Goal: Check status: Check status

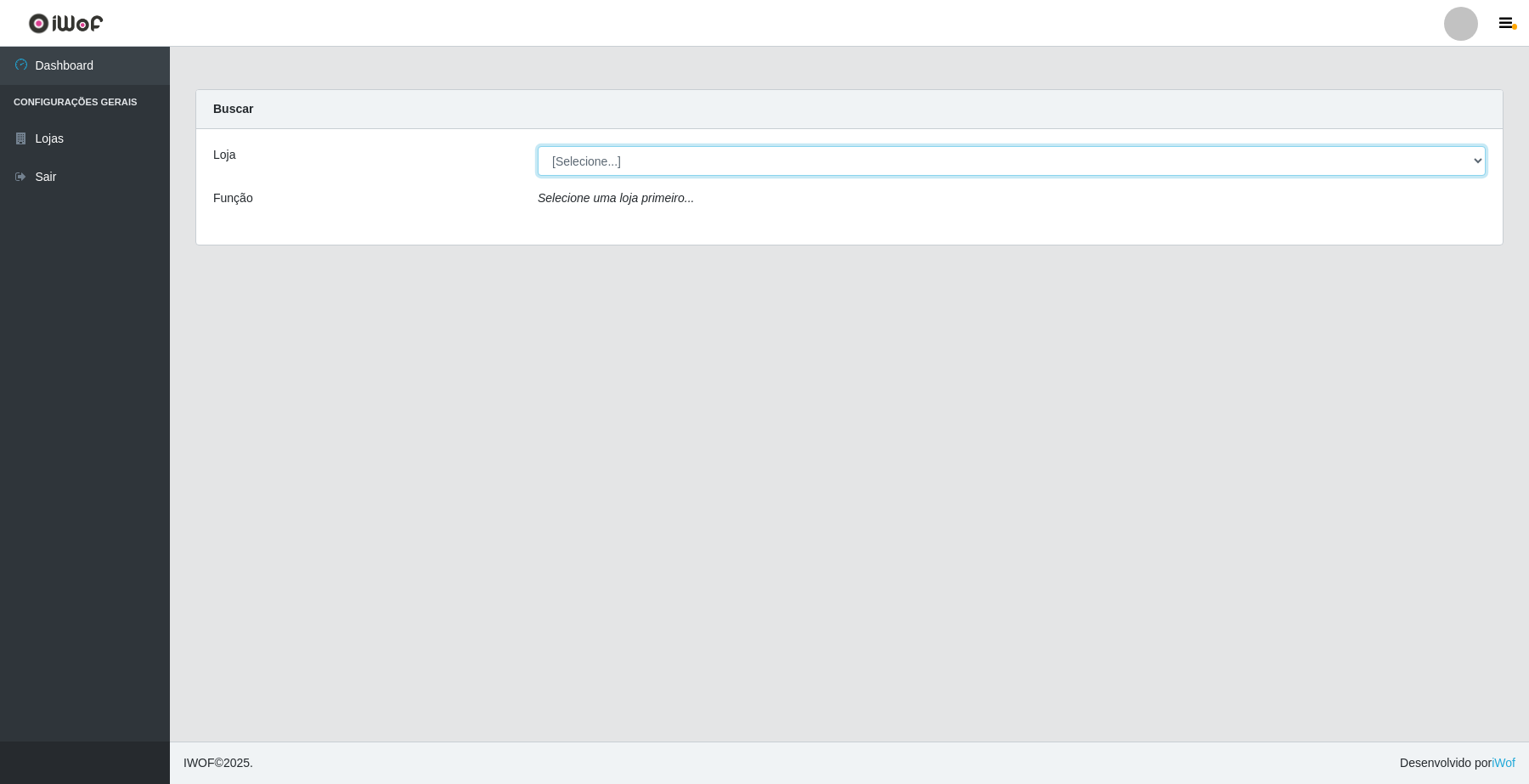
click at [848, 169] on select "[Selecione...] O Filezão - Centenário" at bounding box center [1011, 161] width 948 height 30
select select "203"
click at [537, 146] on select "[Selecione...] O Filezão - Centenário" at bounding box center [1011, 161] width 948 height 30
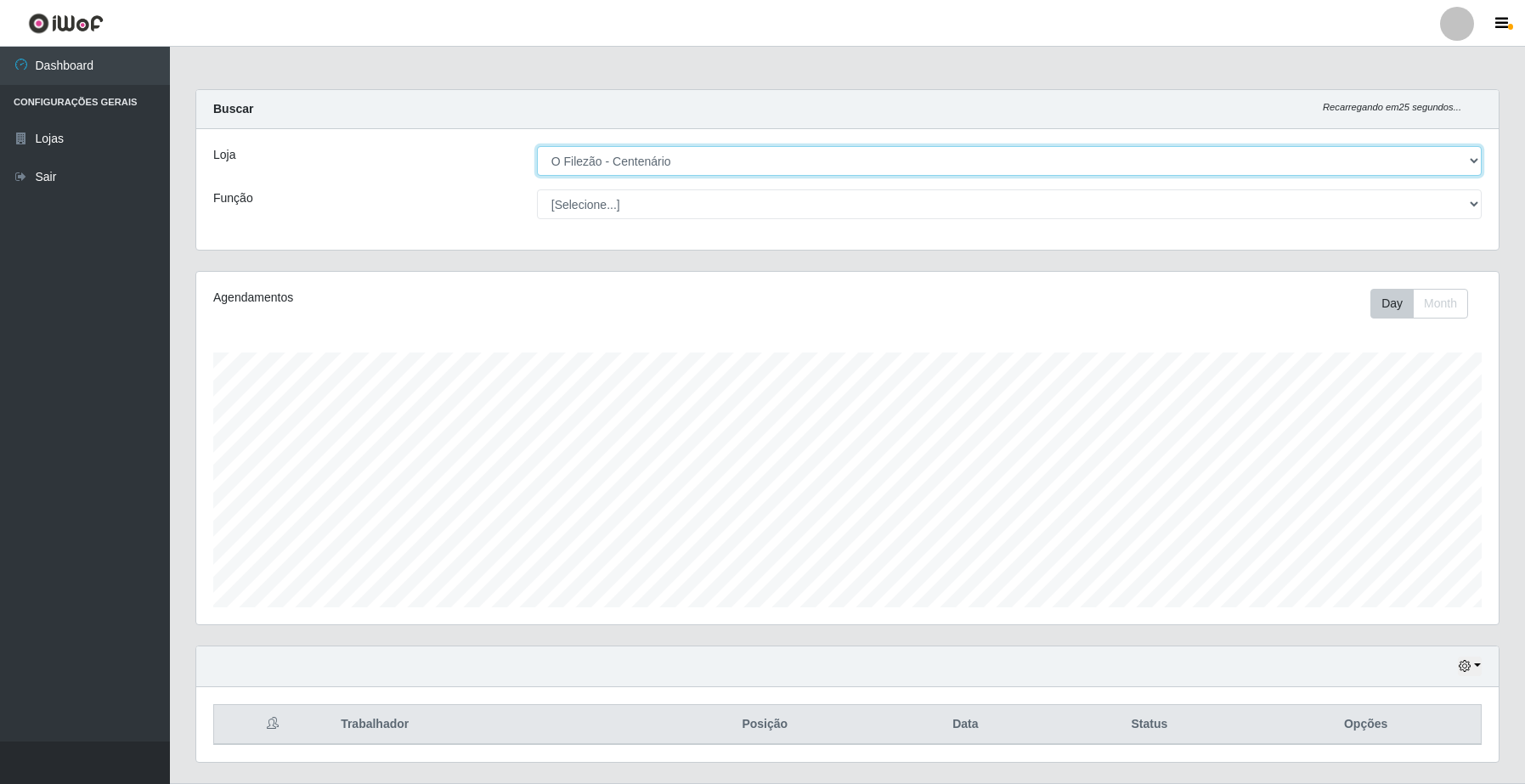
scroll to position [43, 0]
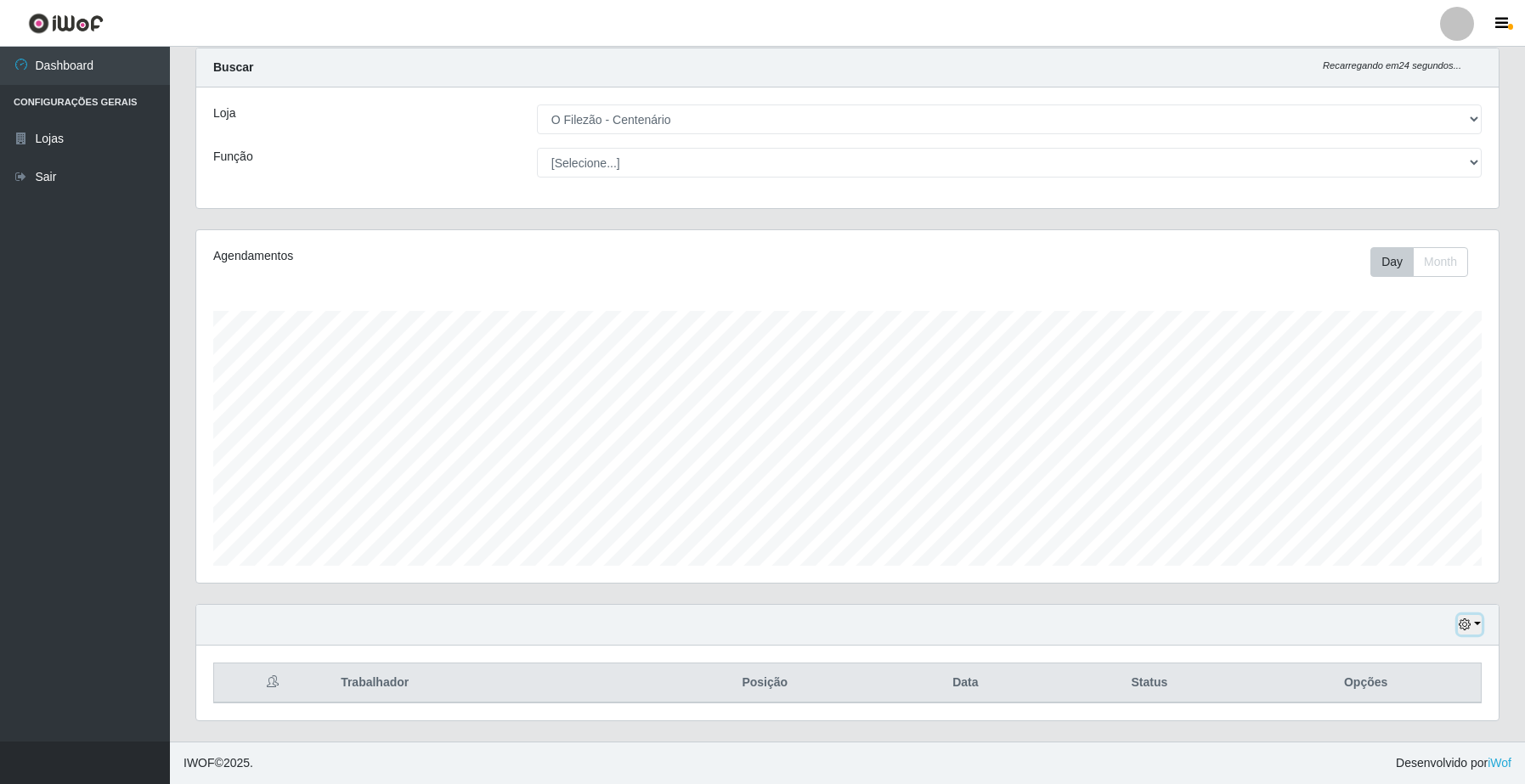
click at [1473, 617] on button "button" at bounding box center [1470, 624] width 24 height 20
click at [1428, 563] on button "1 Semana" at bounding box center [1412, 561] width 134 height 35
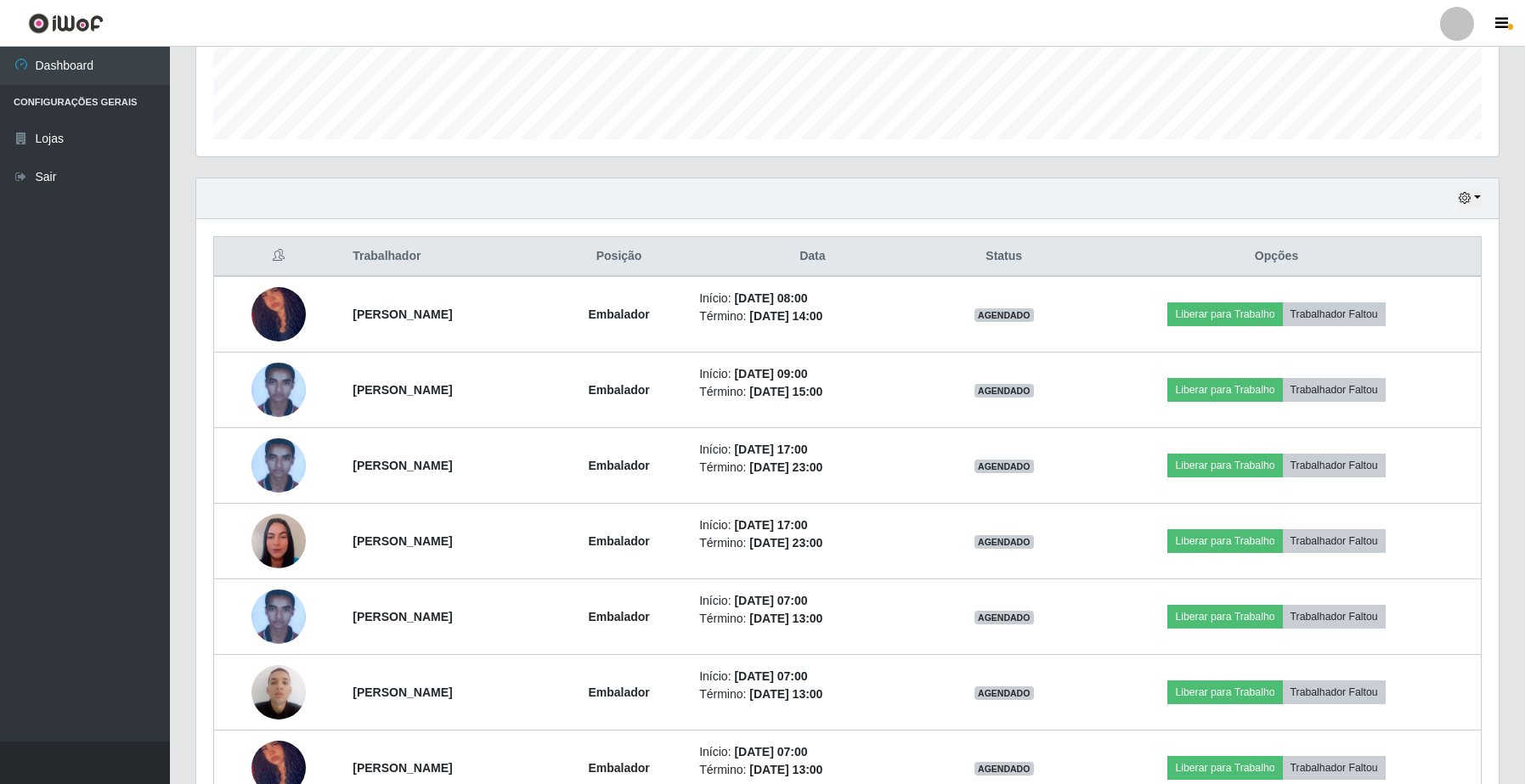
scroll to position [680, 0]
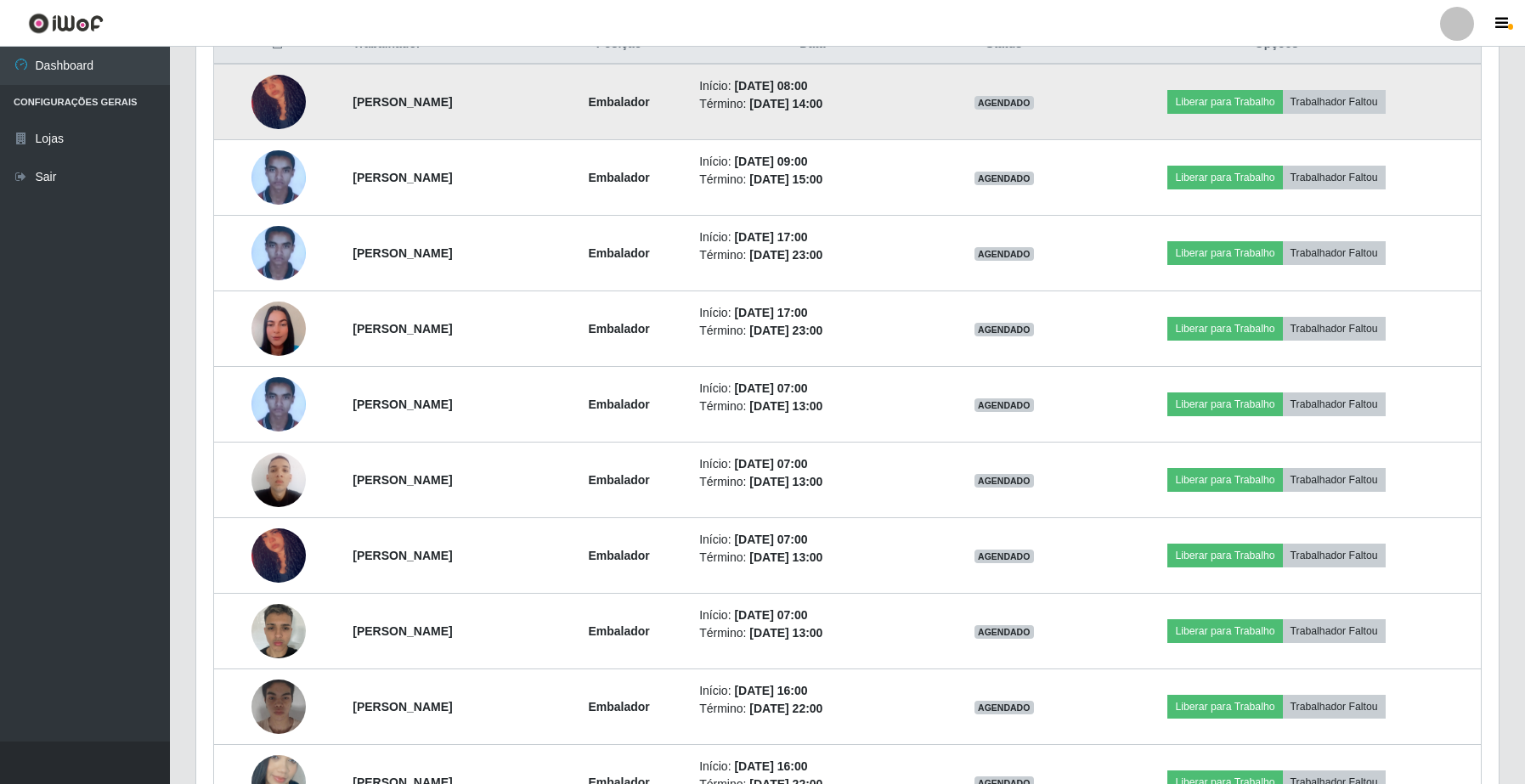
click at [268, 93] on img at bounding box center [279, 101] width 54 height 100
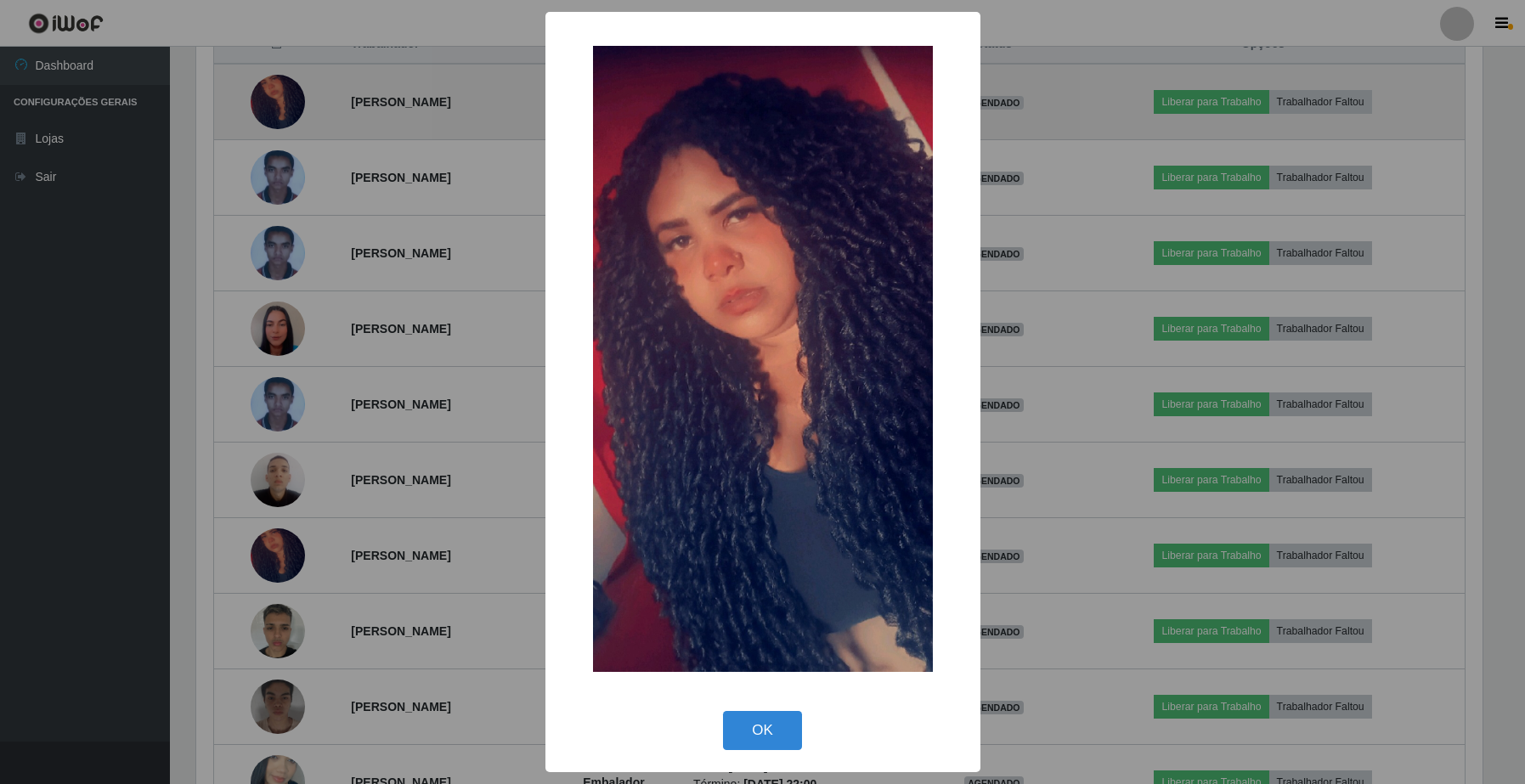
scroll to position [353, 1290]
click at [268, 93] on div "× OK Cancel" at bounding box center [765, 392] width 1529 height 784
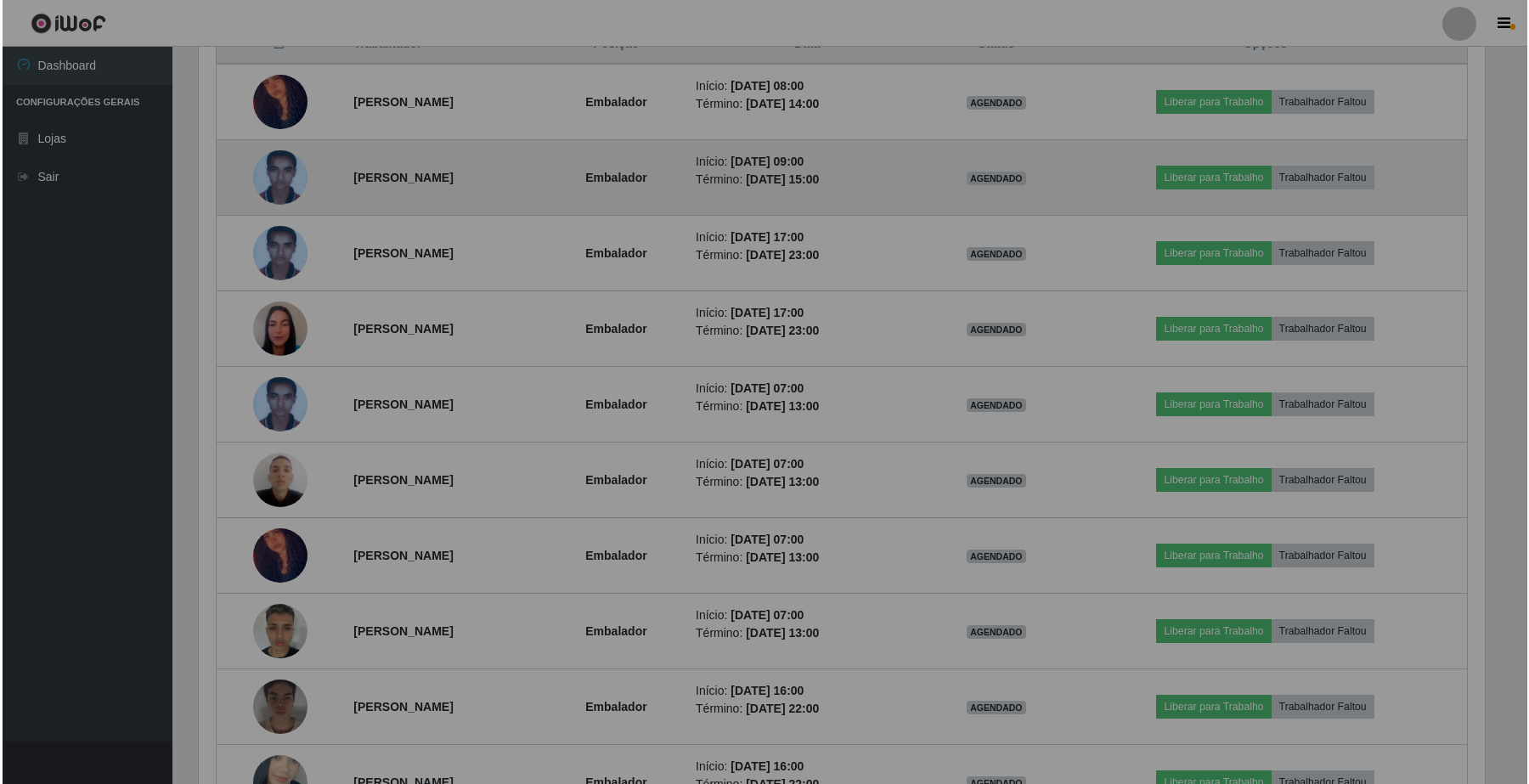
scroll to position [353, 1301]
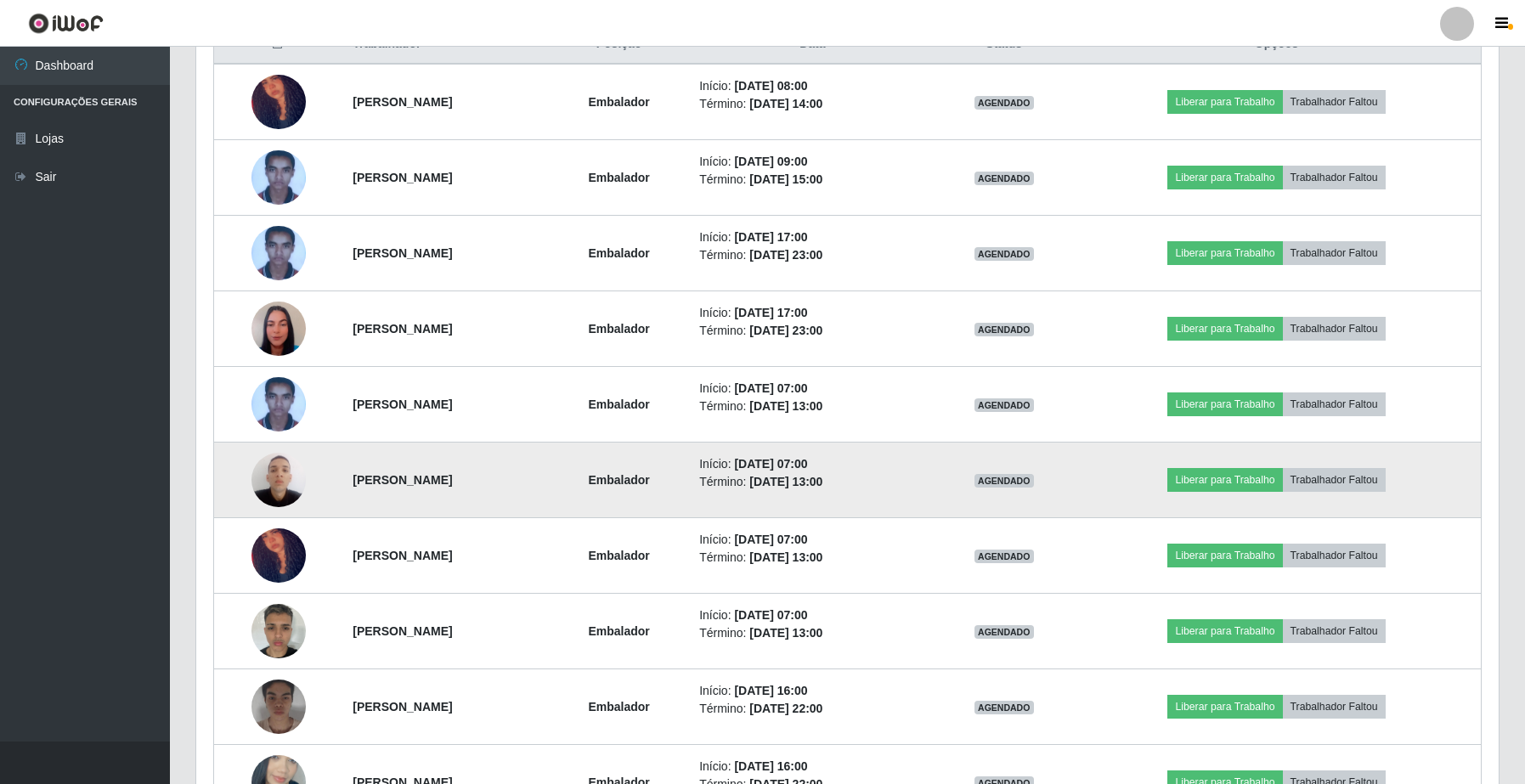
click at [264, 478] on img at bounding box center [279, 479] width 54 height 72
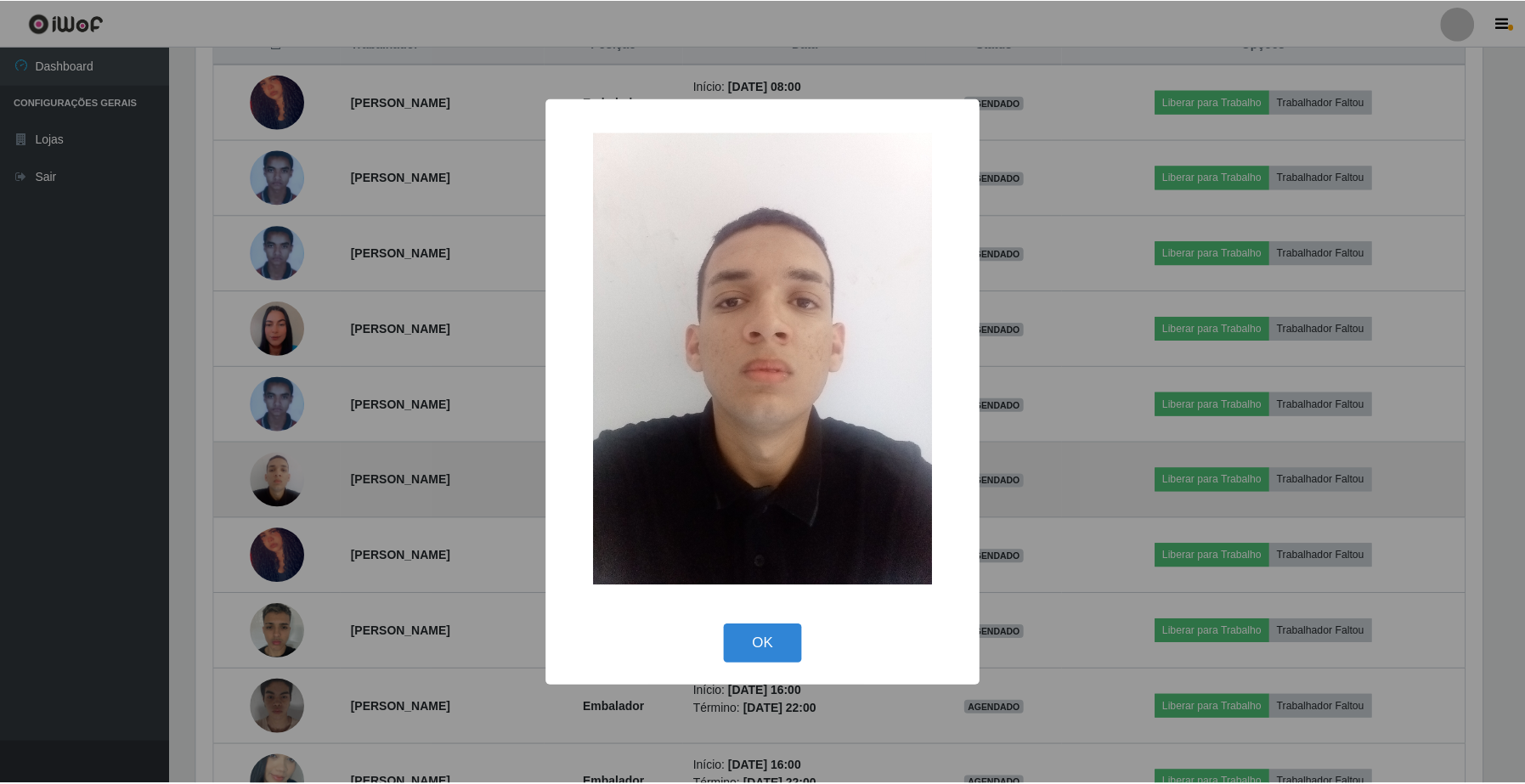
scroll to position [353, 1290]
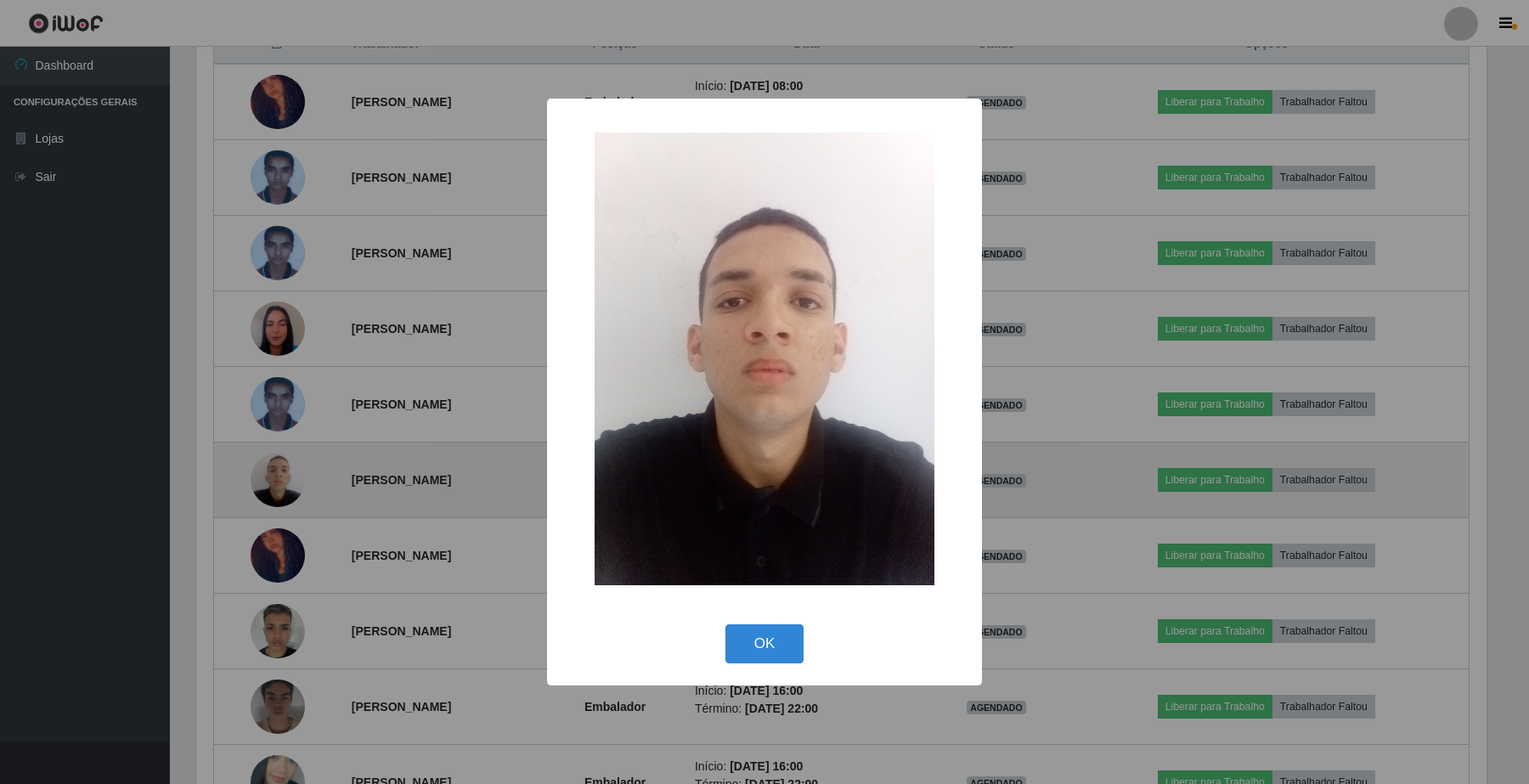
click at [264, 478] on div "× OK Cancel" at bounding box center [764, 392] width 1529 height 784
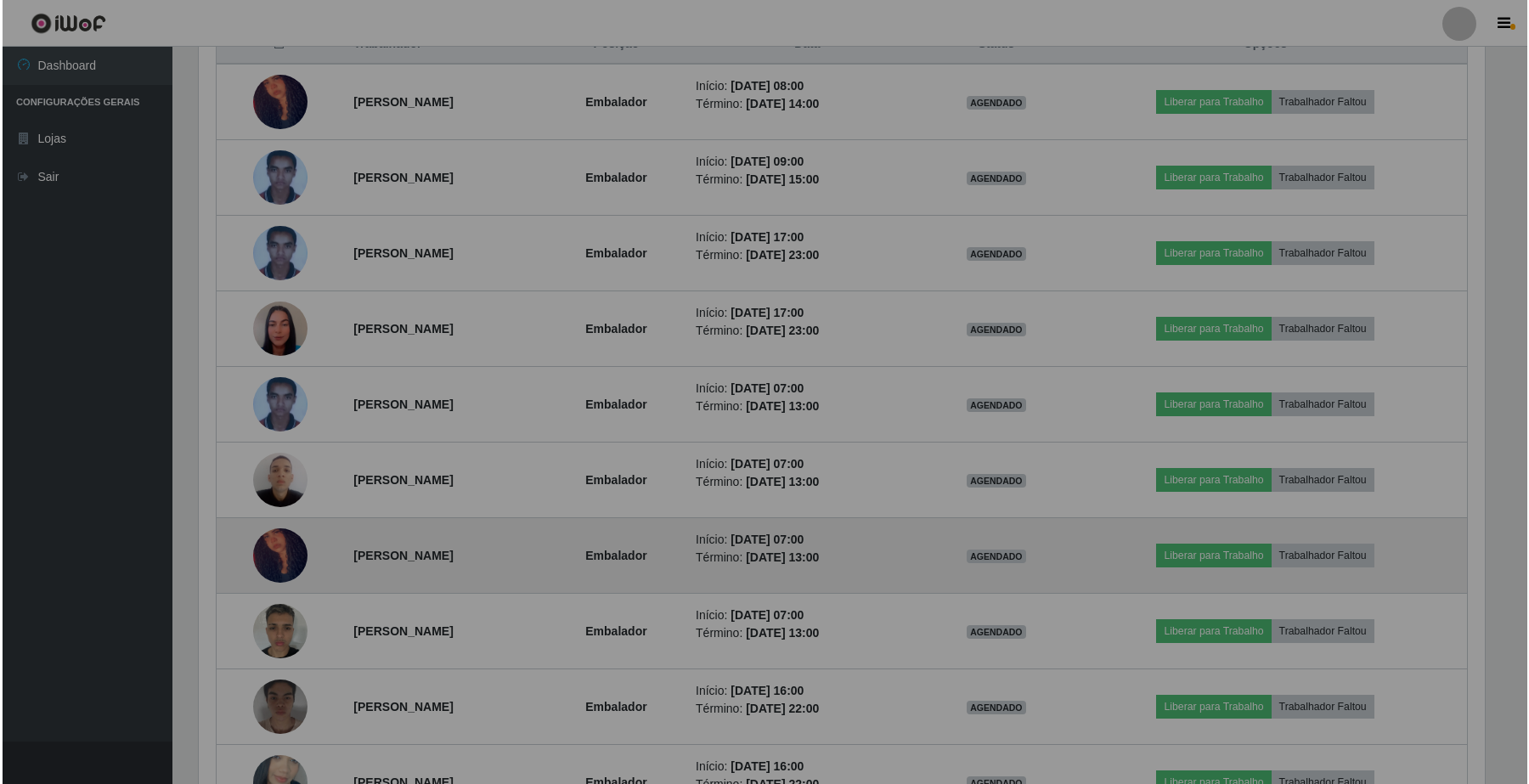
scroll to position [353, 1301]
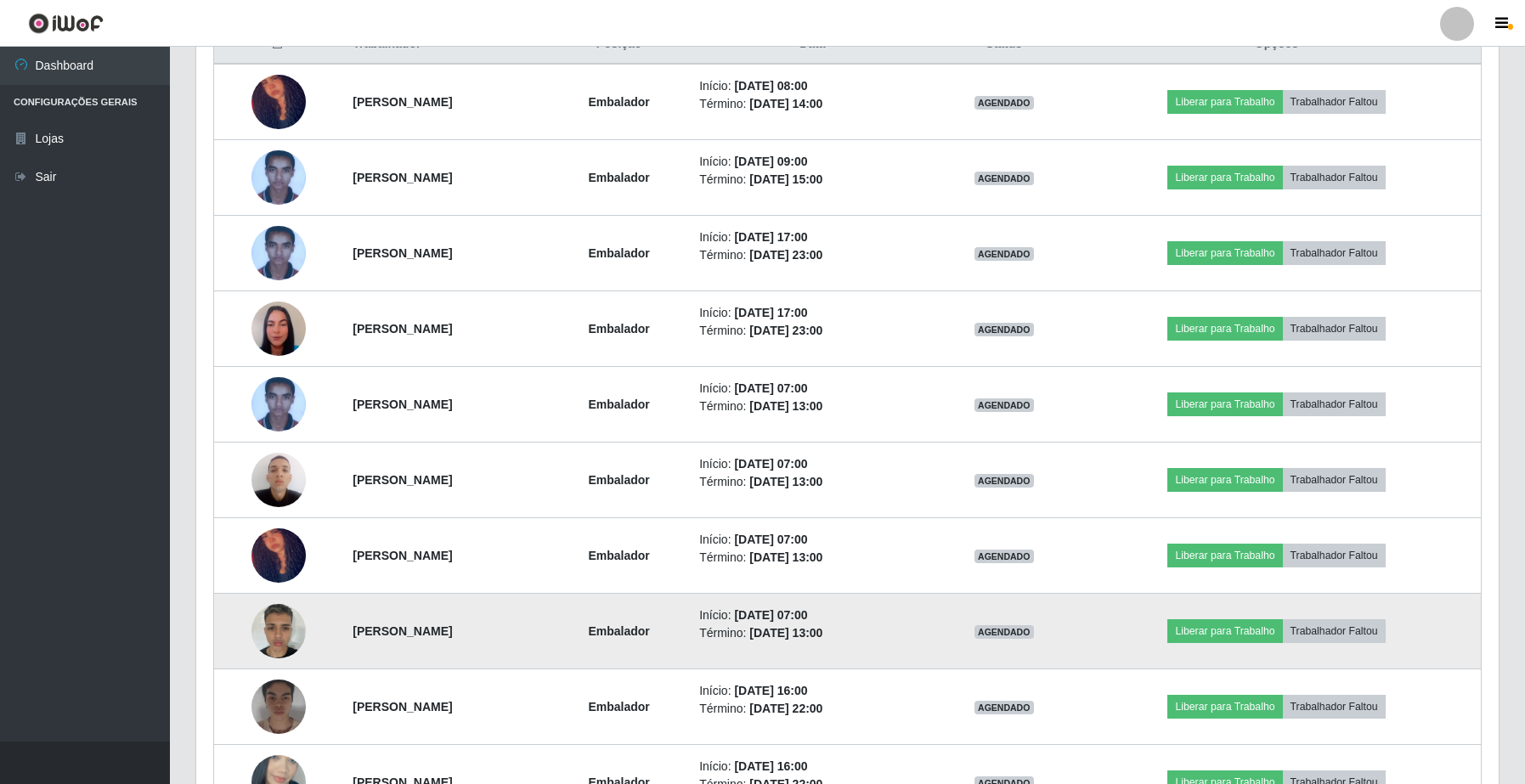
click at [259, 625] on img at bounding box center [279, 630] width 54 height 72
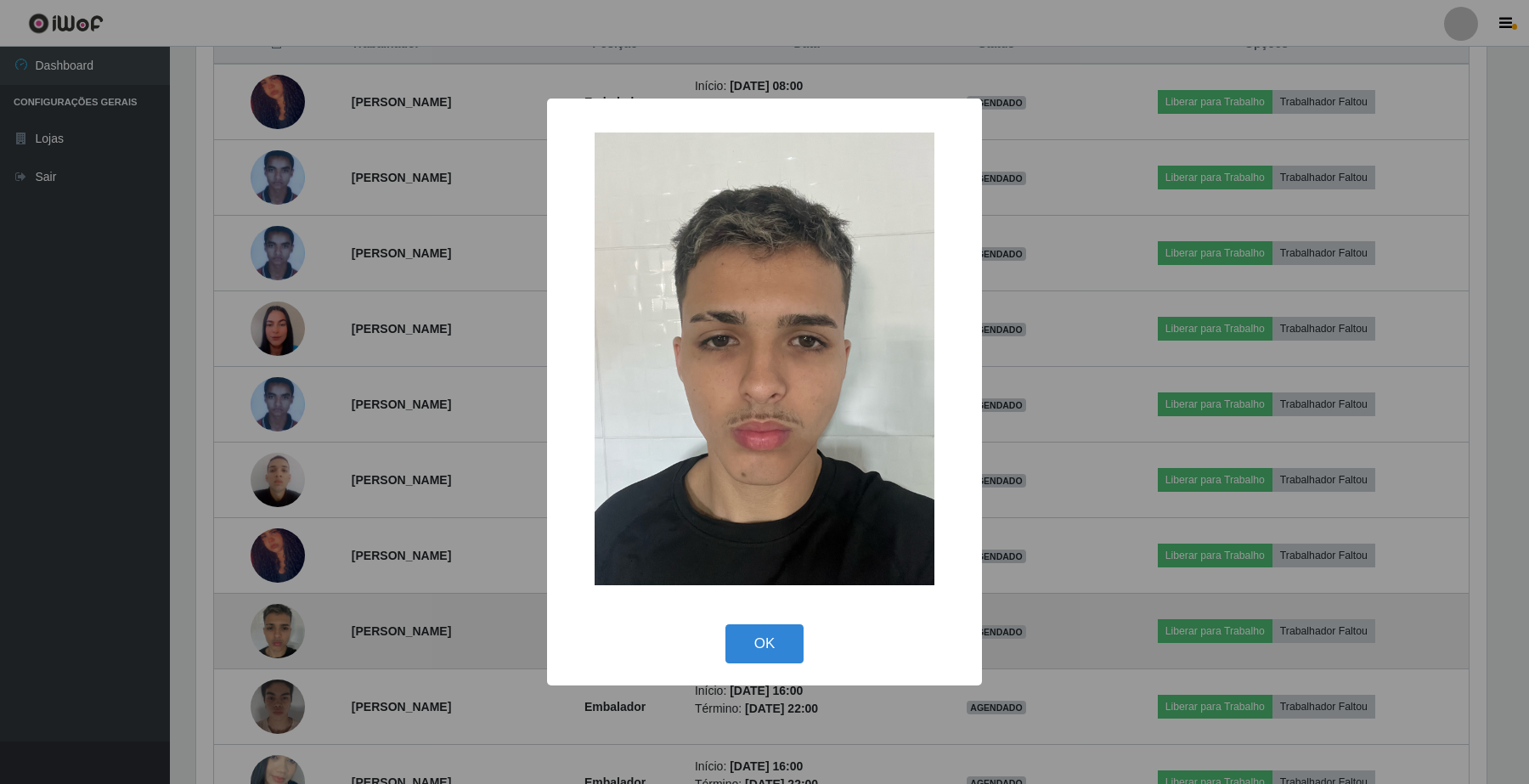
click at [259, 625] on div "× OK Cancel" at bounding box center [764, 392] width 1529 height 784
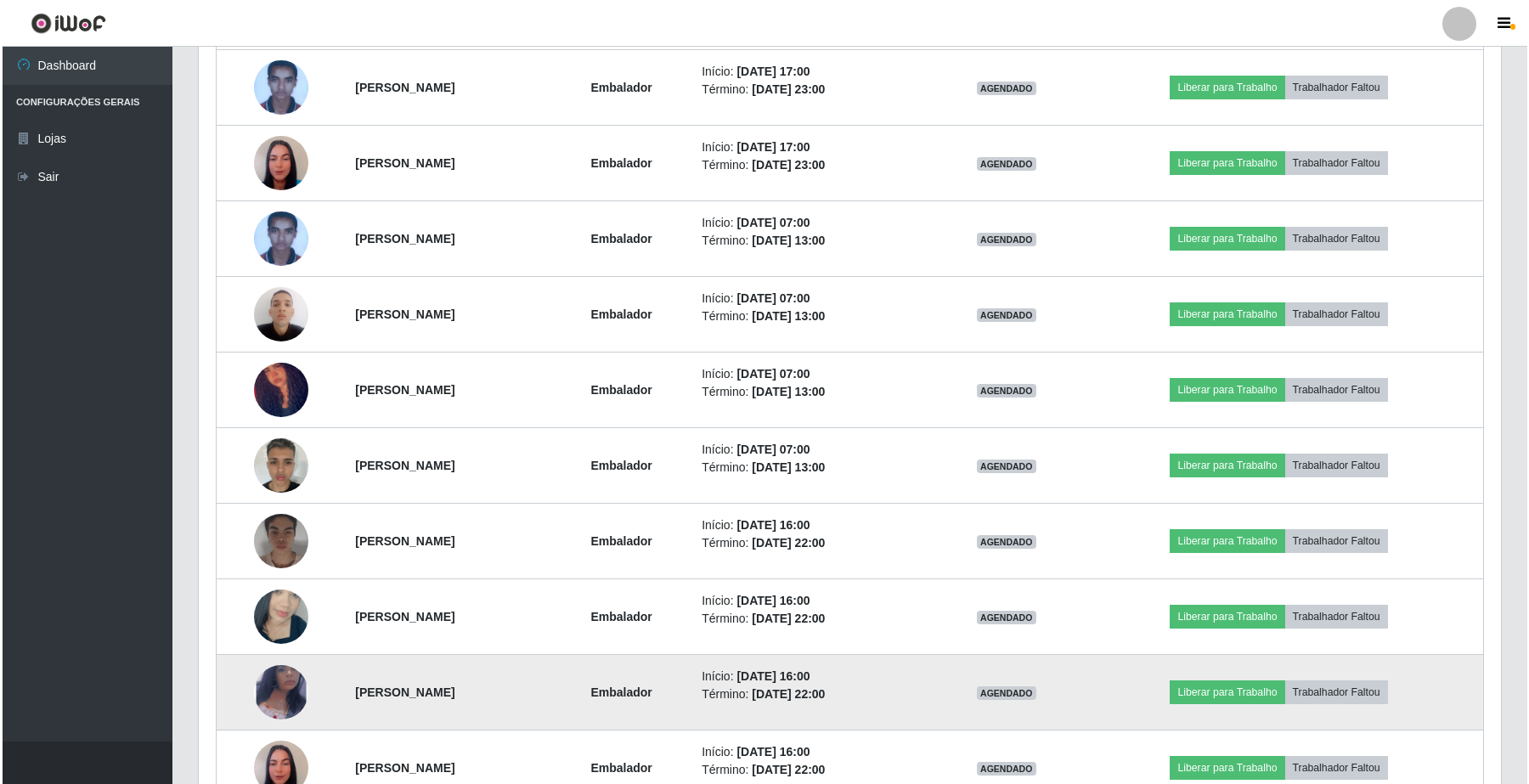
scroll to position [953, 0]
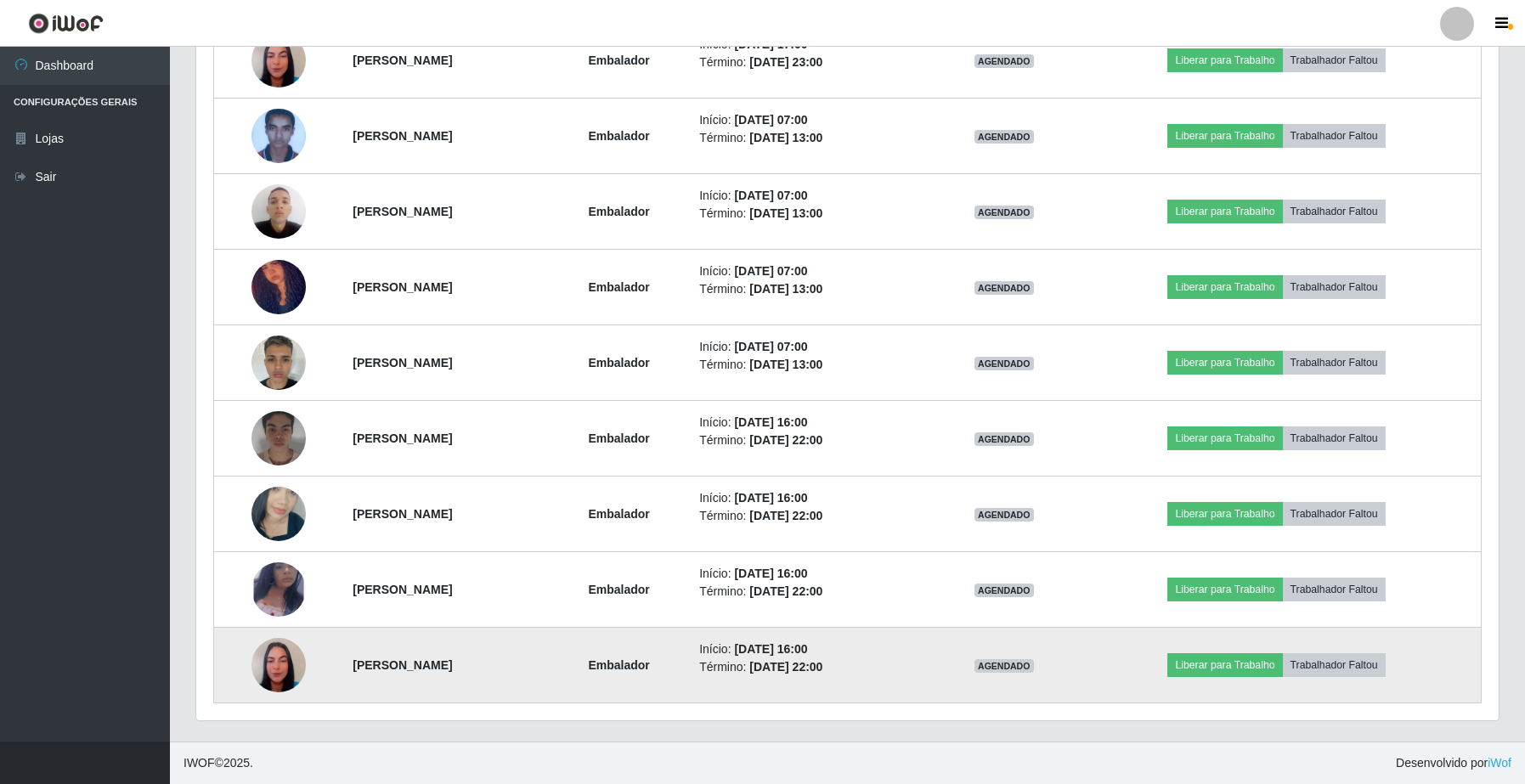
click at [266, 665] on img at bounding box center [279, 664] width 54 height 97
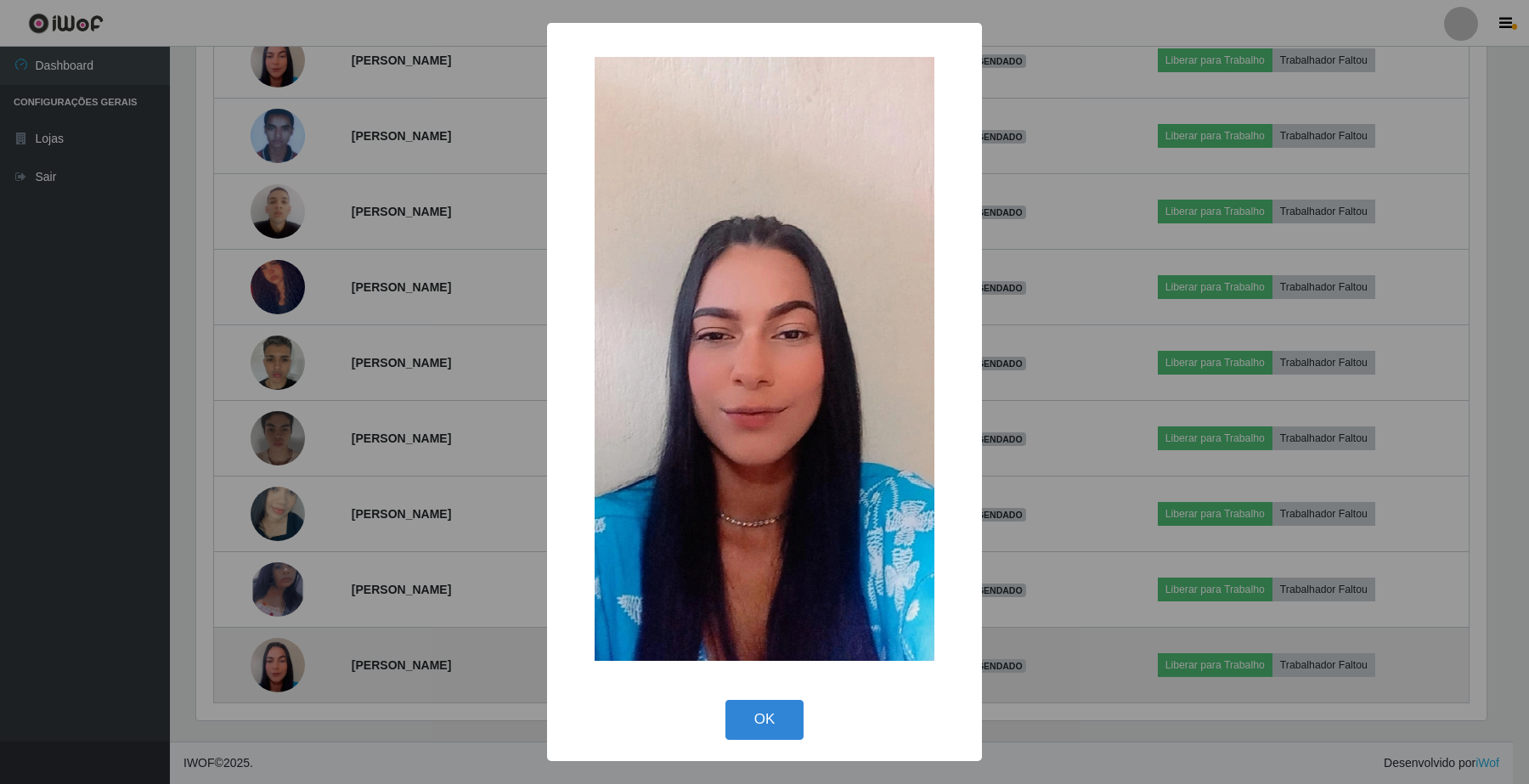
click at [266, 665] on div "× OK Cancel" at bounding box center [764, 392] width 1529 height 784
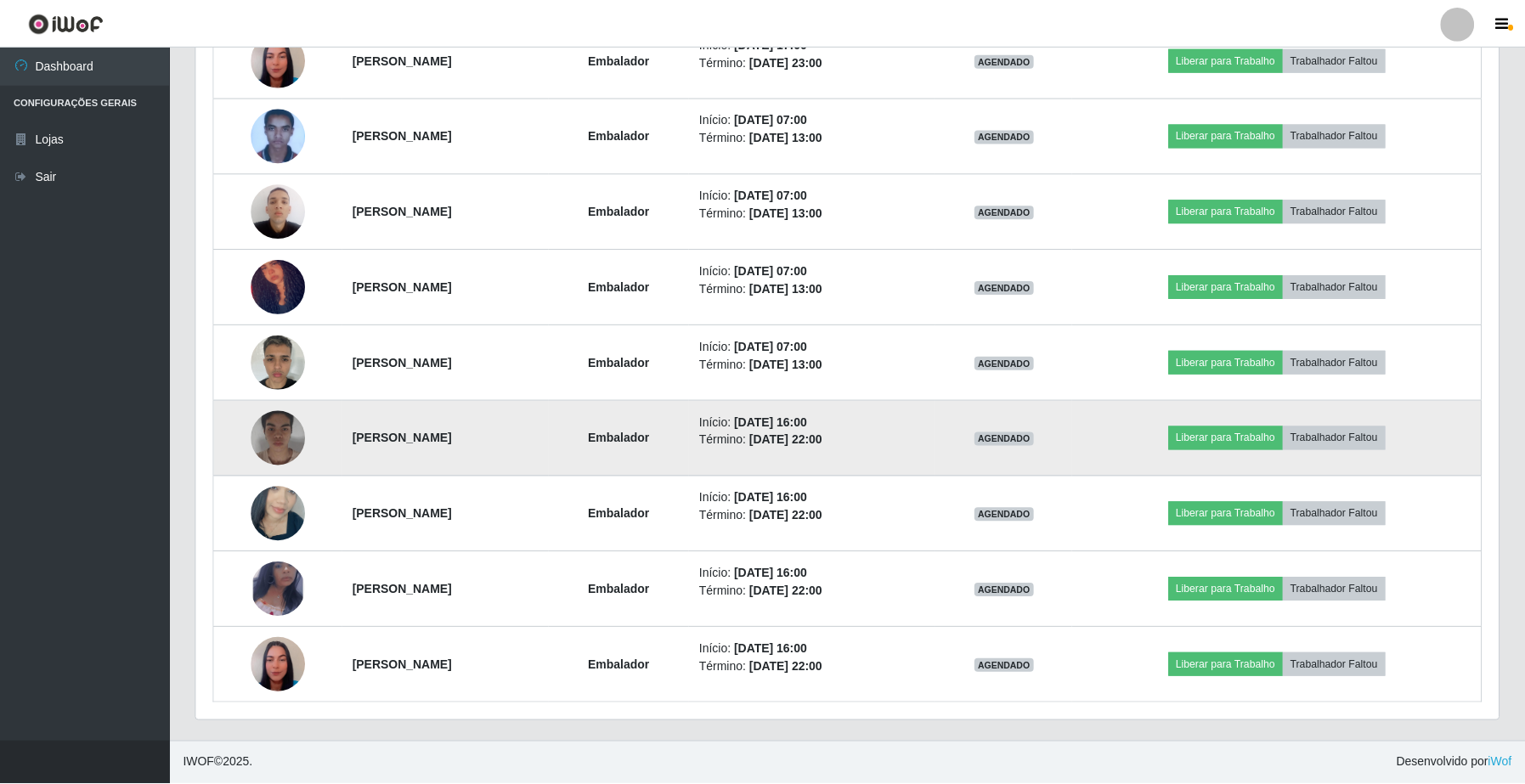
scroll to position [353, 1301]
